Goal: Task Accomplishment & Management: Use online tool/utility

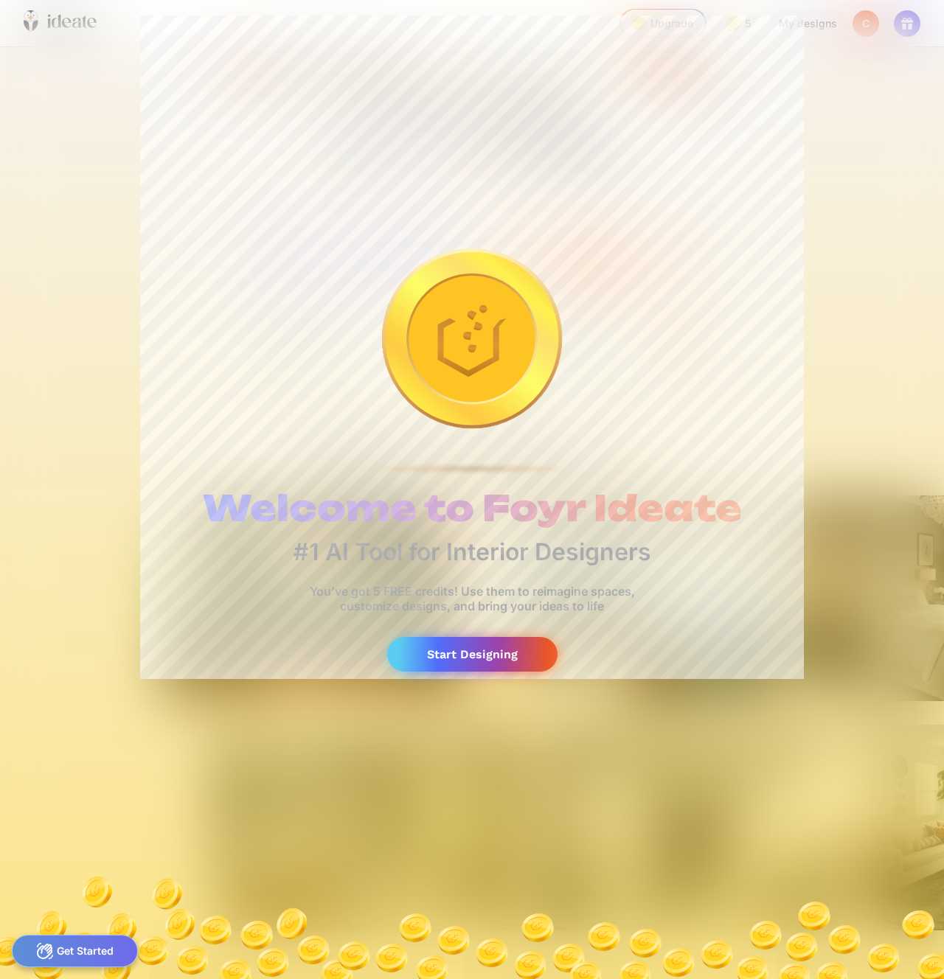
click at [514, 655] on div "Start Designing" at bounding box center [472, 654] width 170 height 35
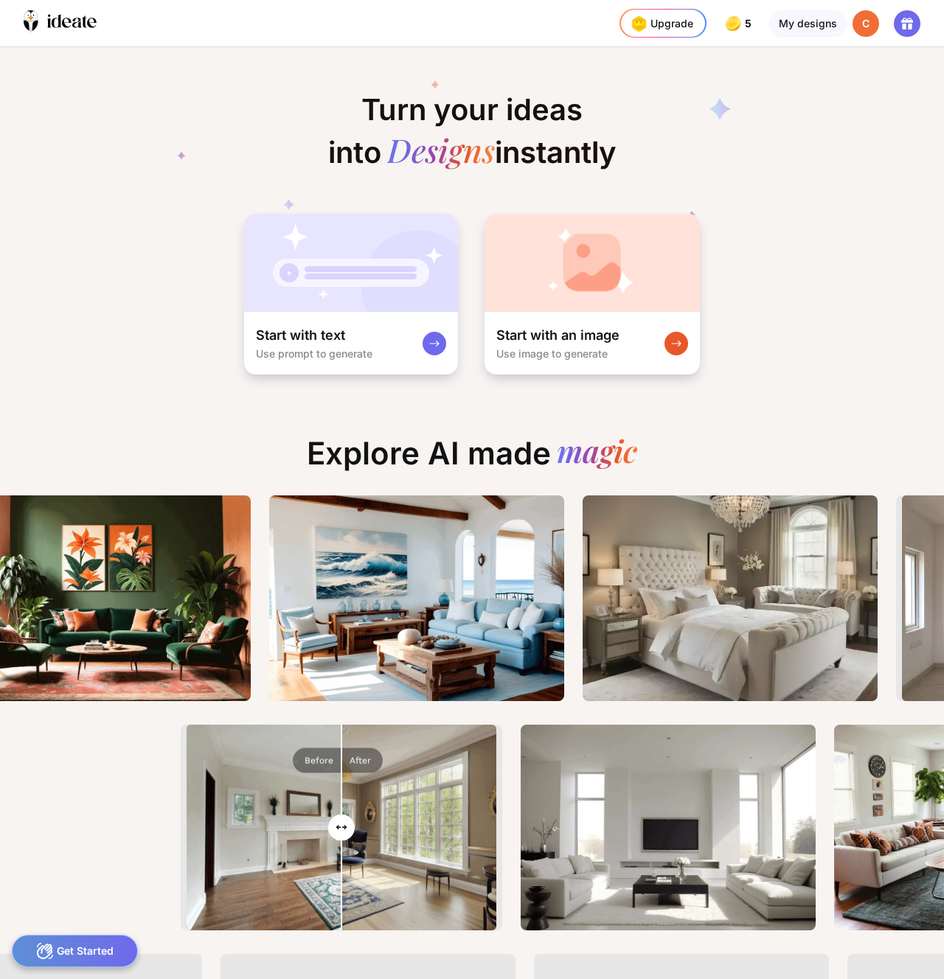
click at [739, 125] on icon at bounding box center [472, 151] width 590 height 177
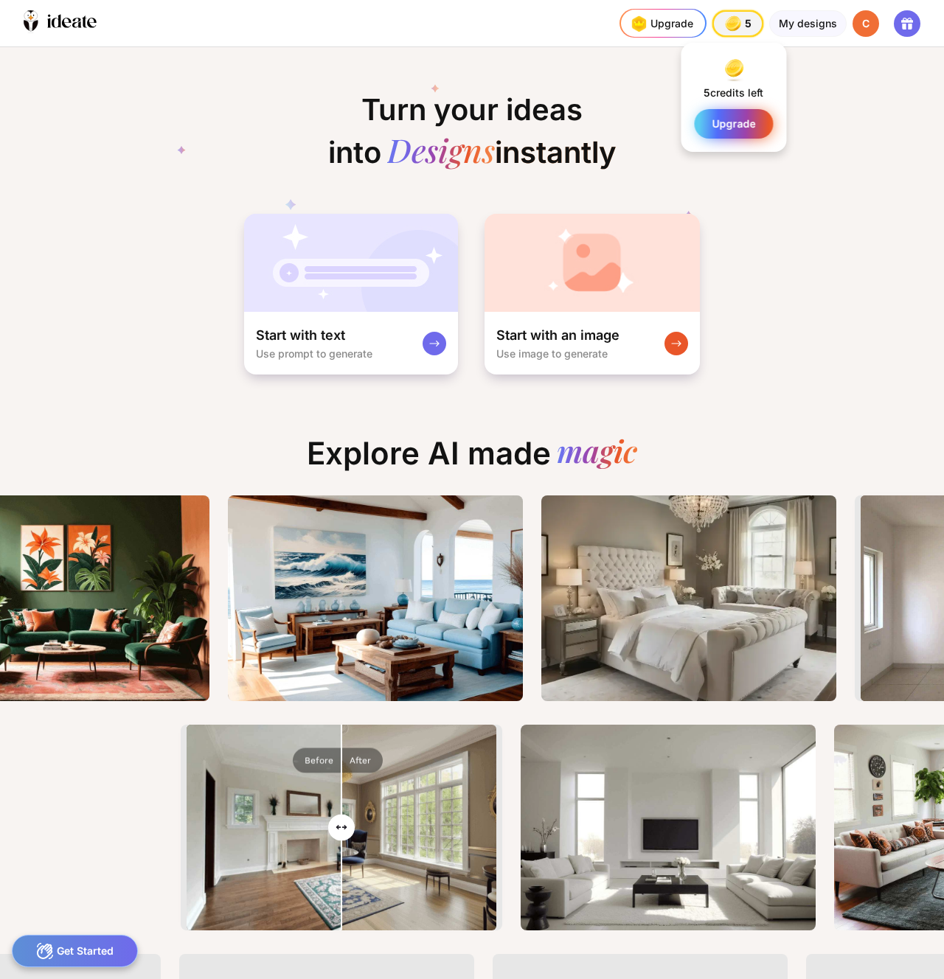
click at [737, 121] on span "Upgrade" at bounding box center [734, 124] width 44 height 12
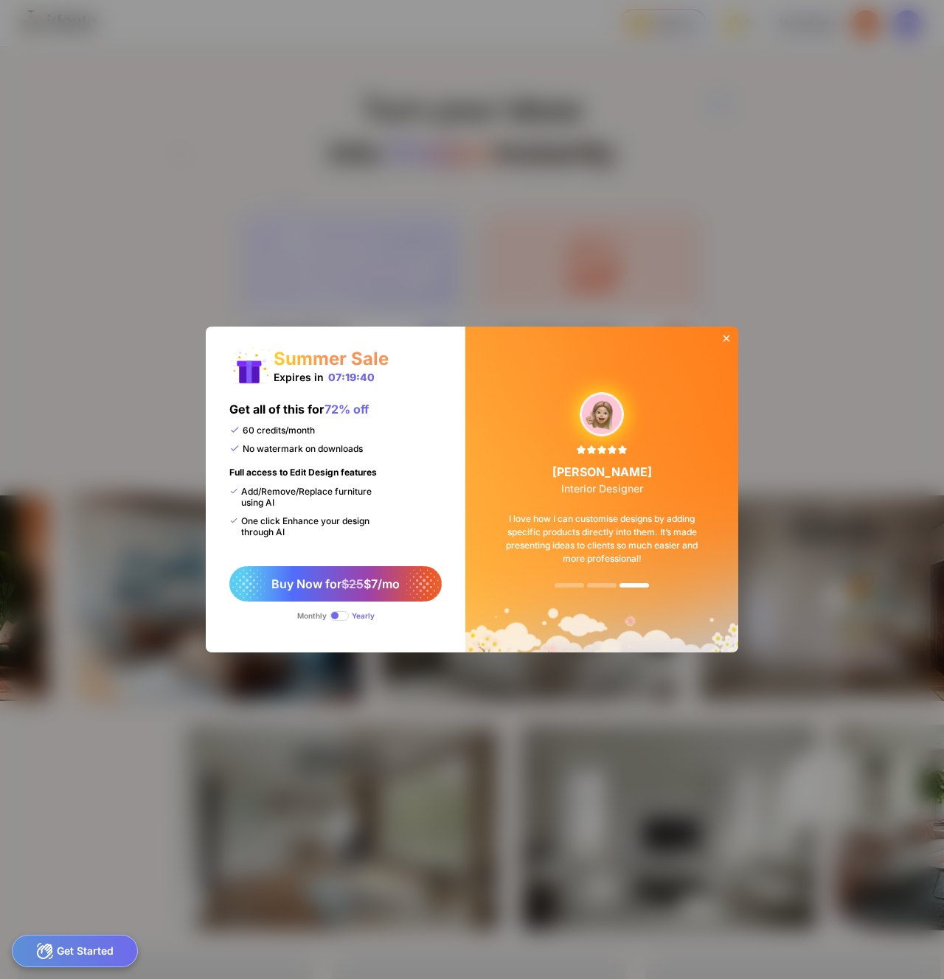
click at [336, 619] on span at bounding box center [339, 616] width 19 height 10
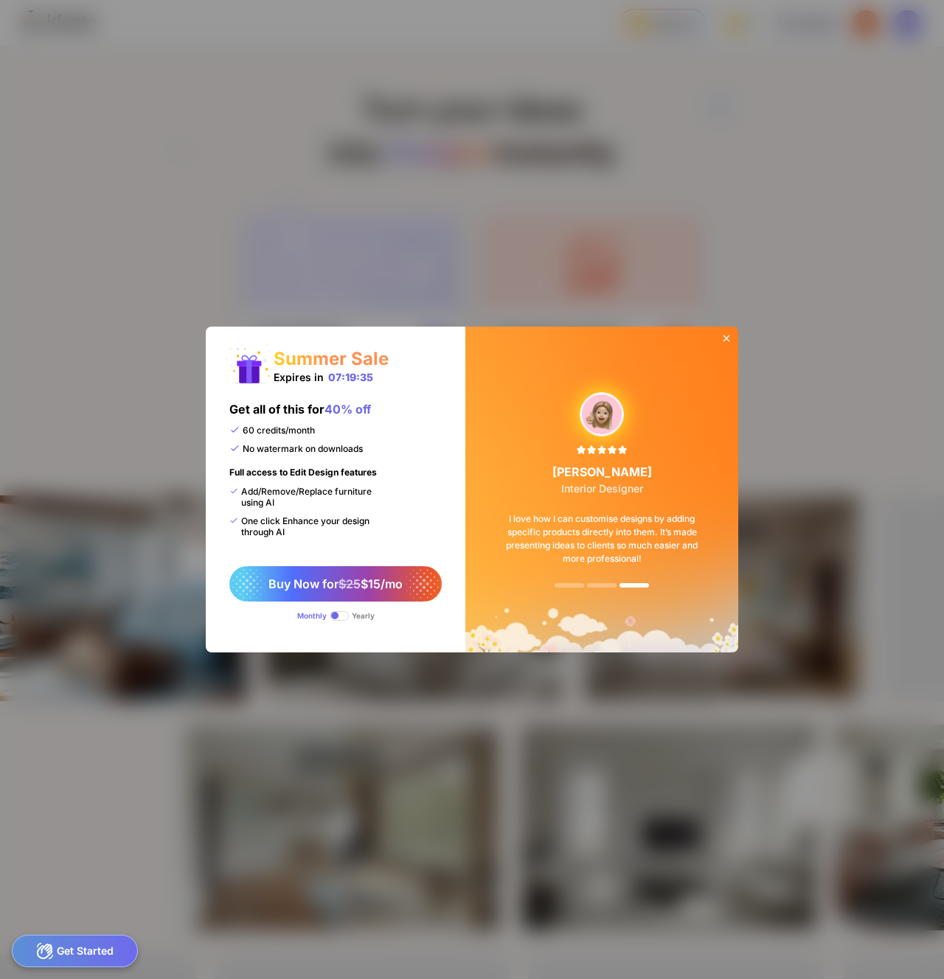
click at [342, 614] on span at bounding box center [339, 616] width 19 height 10
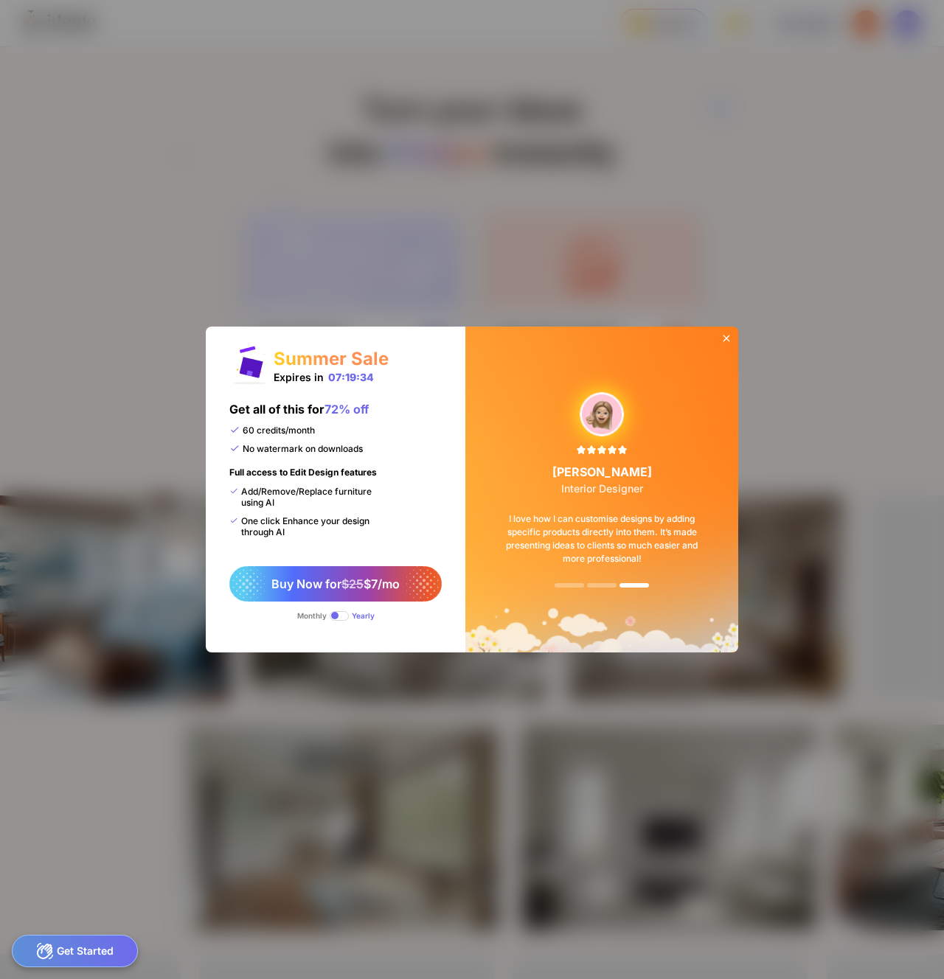
click at [341, 614] on span at bounding box center [339, 616] width 19 height 10
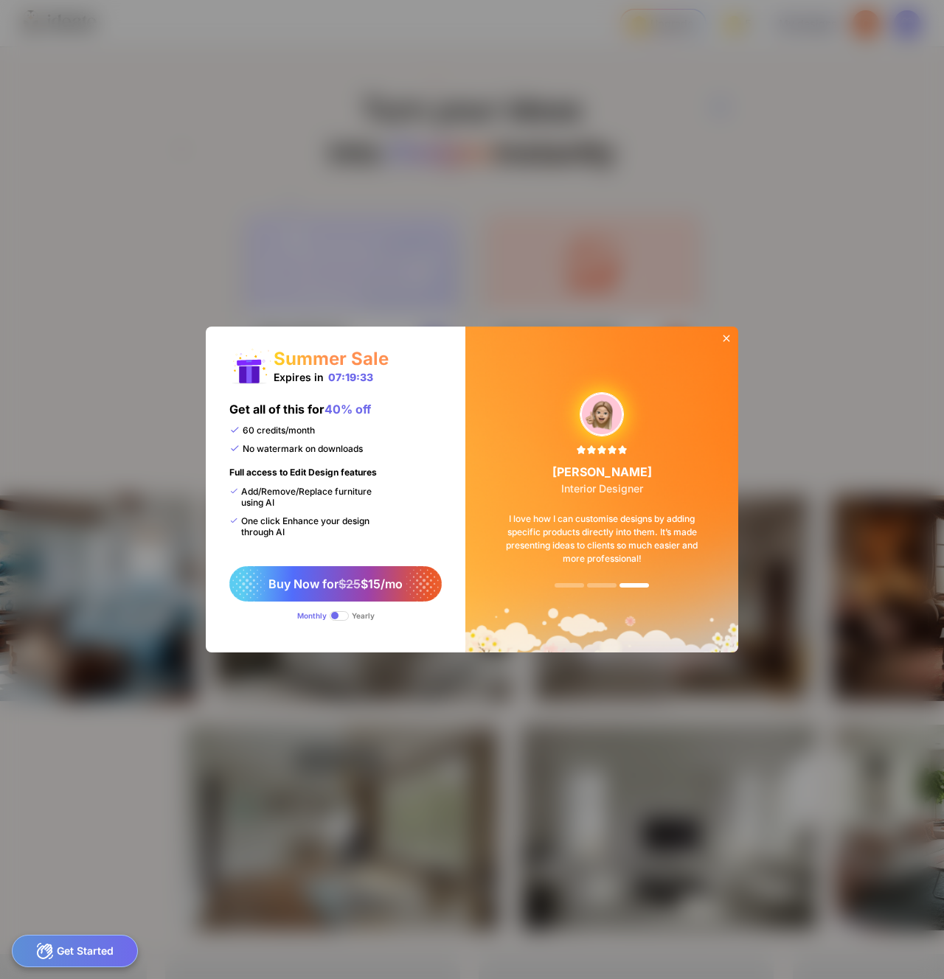
click at [591, 265] on div "Summer Sale Expires in 07:19:33 Get all of this for 40% off 60 credits/month No…" at bounding box center [472, 489] width 944 height 979
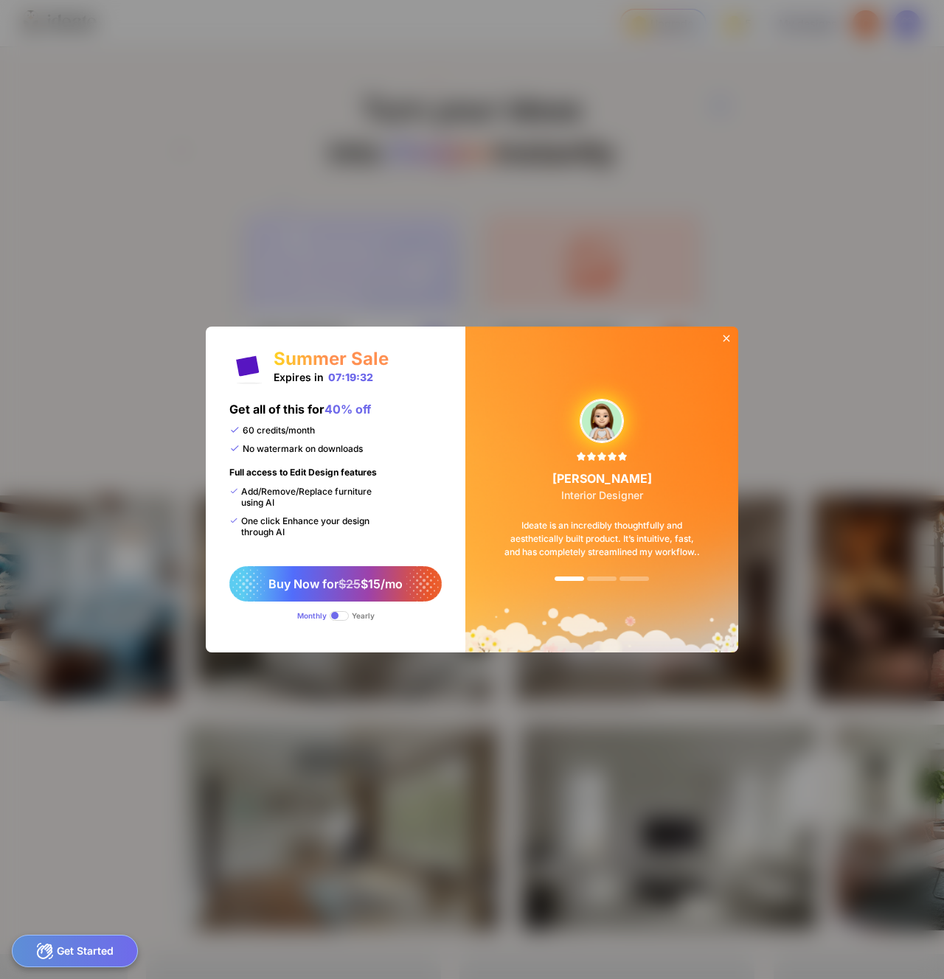
click at [414, 156] on div "Summer Sale Expires in 07:19:32 Get all of this for 40% off 60 credits/month No…" at bounding box center [472, 489] width 944 height 979
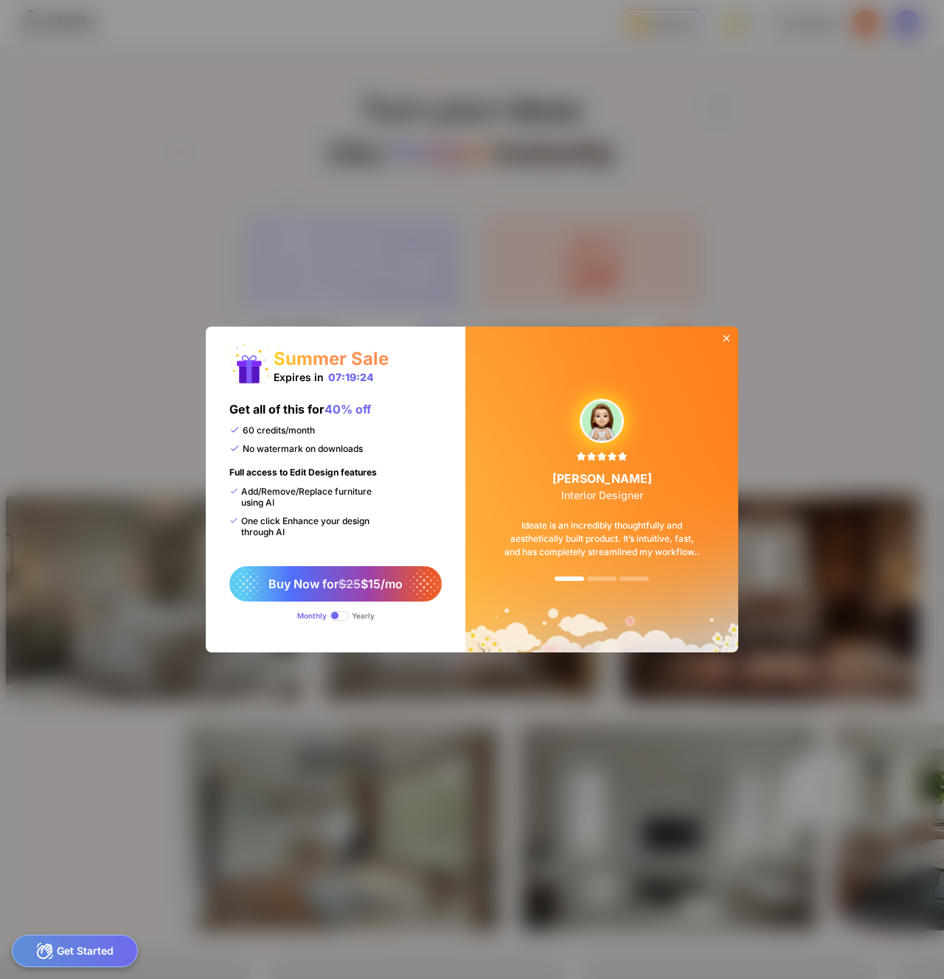
click at [726, 339] on icon at bounding box center [726, 339] width 7 height 7
